Goal: Information Seeking & Learning: Learn about a topic

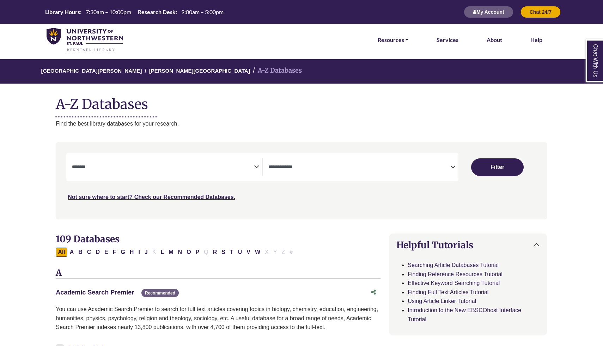
select select "Database Subject Filter"
select select "Database Types Filter"
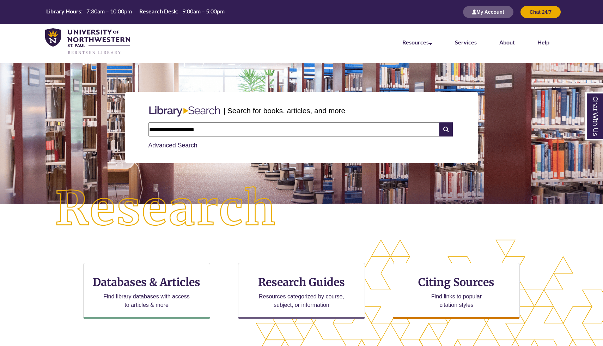
drag, startPoint x: 249, startPoint y: 135, endPoint x: 109, endPoint y: 128, distance: 140.1
click at [109, 128] on div "**********" at bounding box center [301, 127] width 592 height 105
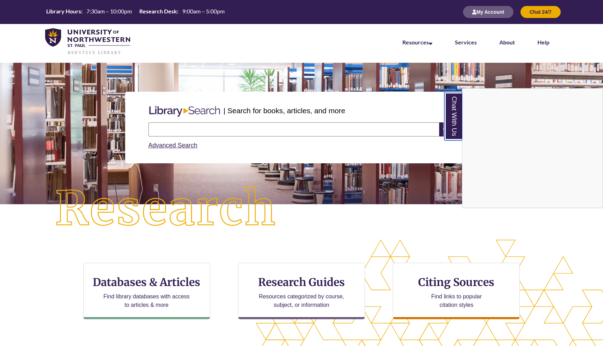
click at [447, 111] on link "Chat With Us" at bounding box center [453, 116] width 18 height 48
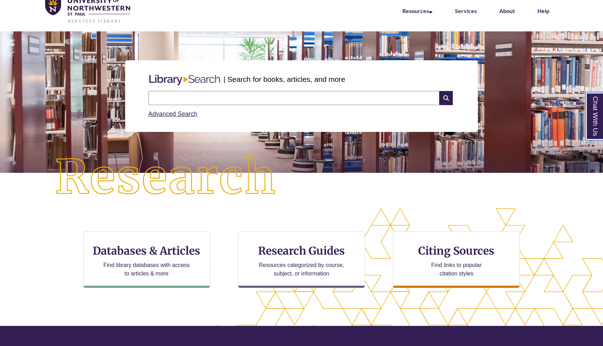
scroll to position [34, 0]
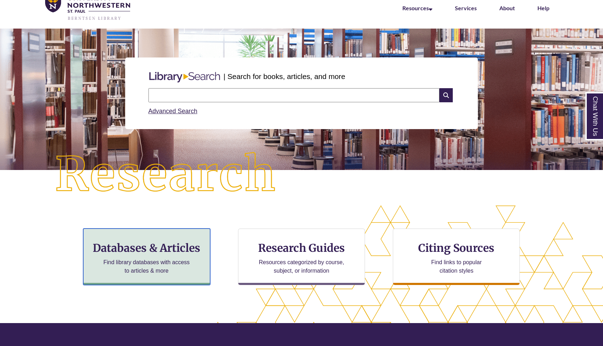
click at [168, 262] on p "Find library databases with access to articles & more" at bounding box center [146, 266] width 92 height 17
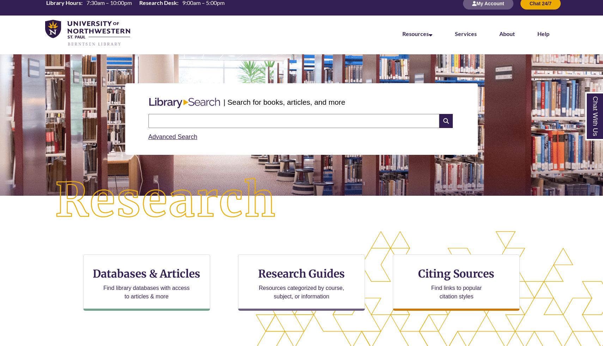
scroll to position [0, 0]
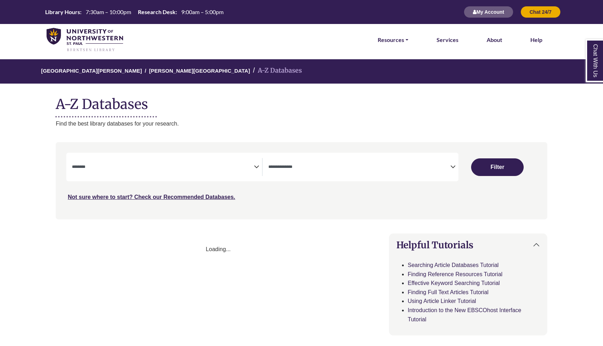
select select "Database Subject Filter"
select select "Database Types Filter"
select select "Database Subject Filter"
select select "Database Types Filter"
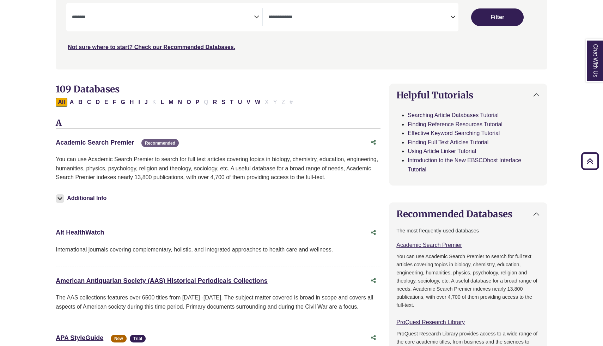
scroll to position [149, 0]
click at [197, 103] on button "P" at bounding box center [197, 102] width 8 height 9
select select "Database Subject Filter"
select select "Database Types Filter"
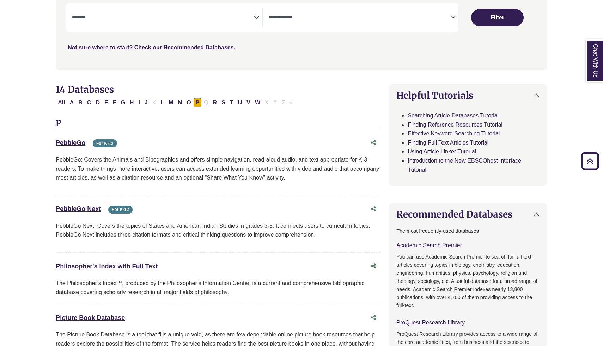
select select "Database Subject Filter"
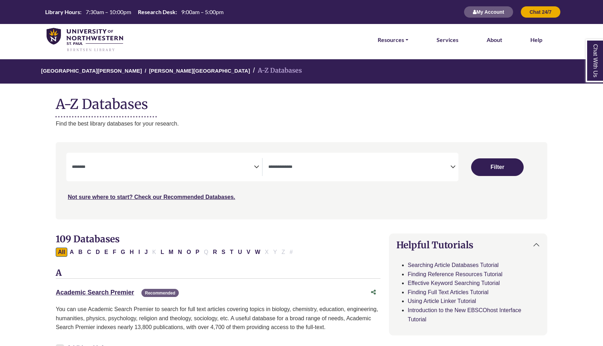
click at [257, 166] on icon "Search filters" at bounding box center [256, 165] width 5 height 11
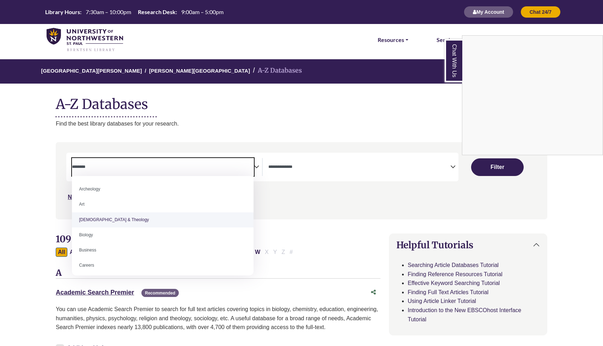
click at [350, 204] on div "Chat With Us" at bounding box center [301, 173] width 603 height 346
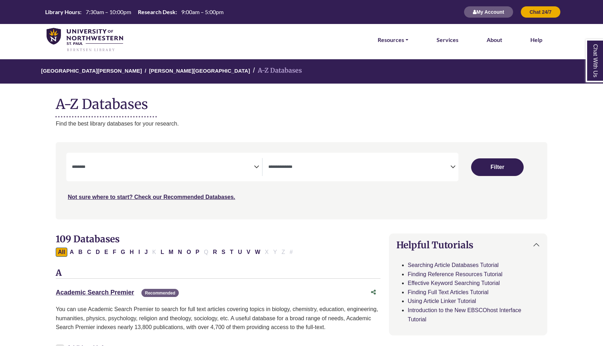
click at [340, 167] on textarea "Search" at bounding box center [359, 168] width 182 height 6
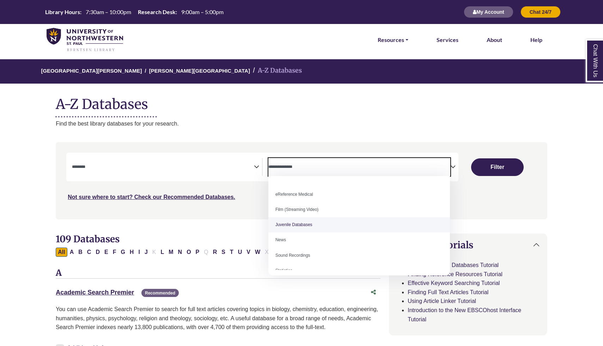
scroll to position [37, 0]
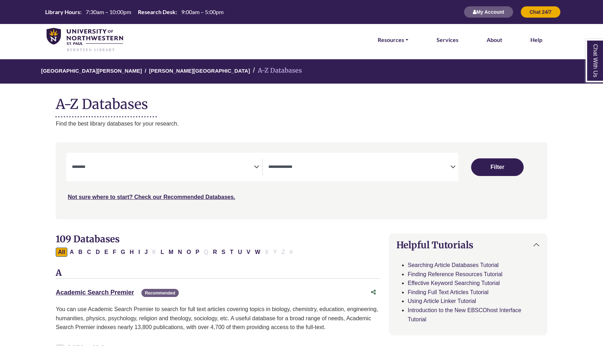
click at [385, 120] on p "Find the best library databases for your research." at bounding box center [301, 123] width 491 height 9
click at [308, 163] on span "Search filters" at bounding box center [359, 166] width 182 height 6
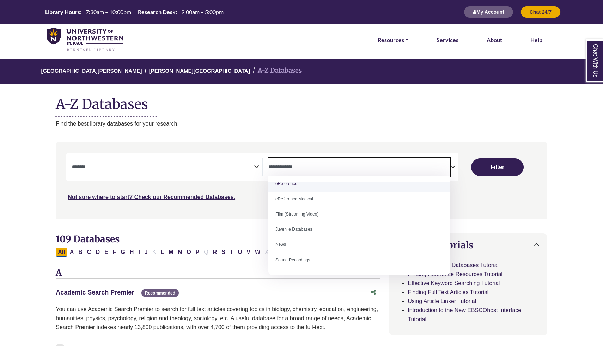
scroll to position [36, 0]
select select "*****"
click at [293, 195] on div "Not sure where to start? Check our Recommended Databases." at bounding box center [242, 194] width 352 height 15
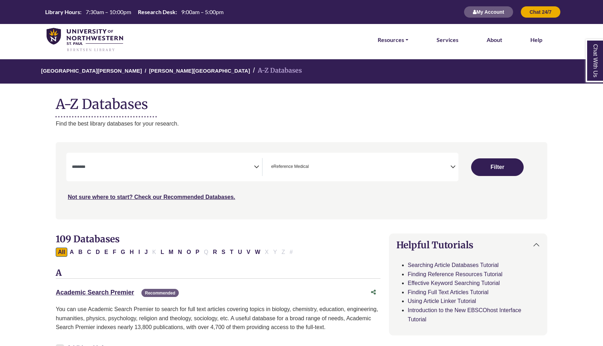
click at [258, 169] on icon "Search filters" at bounding box center [256, 165] width 5 height 11
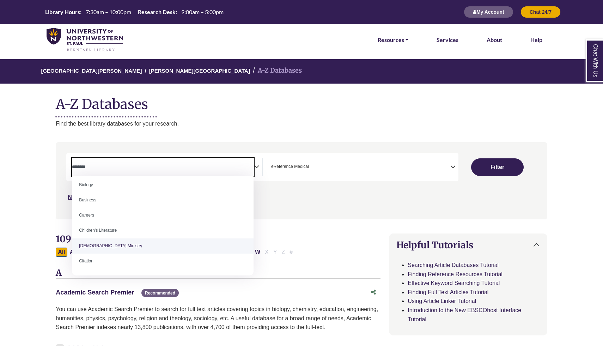
scroll to position [0, 0]
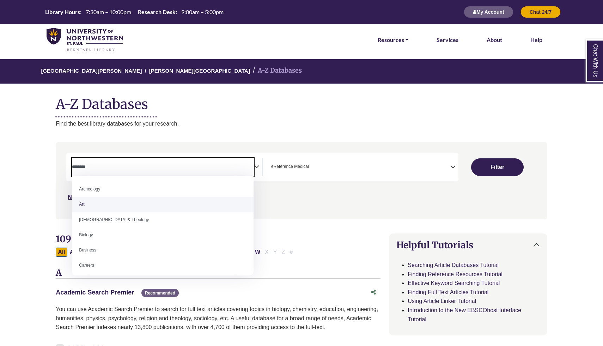
click at [391, 159] on span "× eReference Medical" at bounding box center [359, 167] width 182 height 18
